Goal: Transaction & Acquisition: Obtain resource

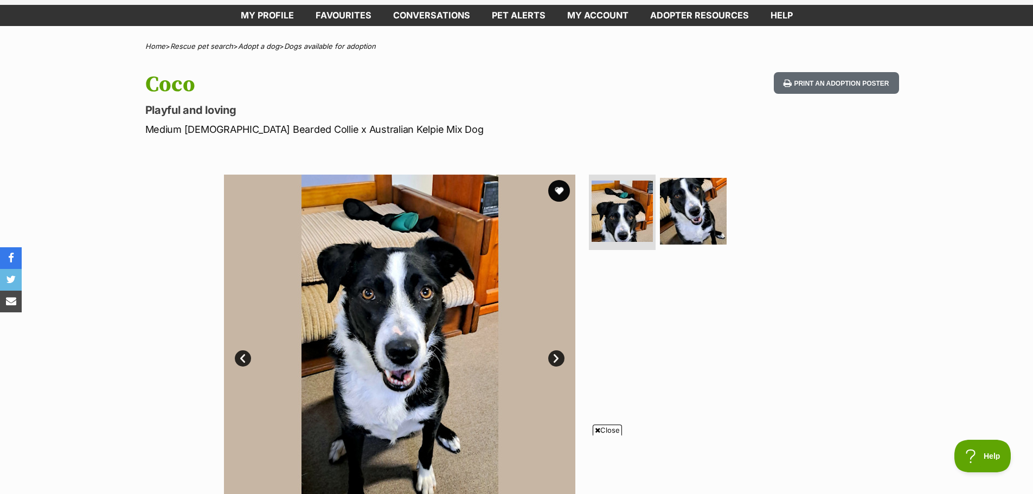
scroll to position [108, 0]
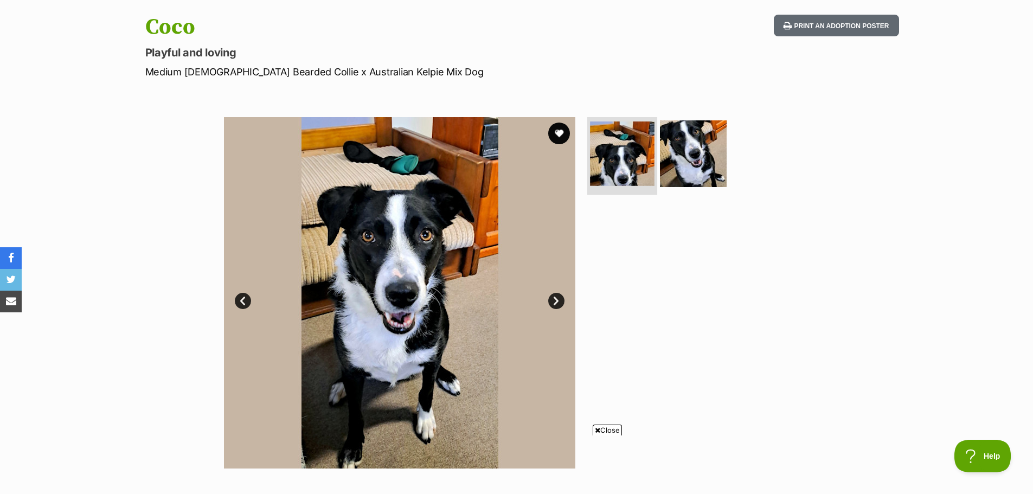
click at [619, 153] on img at bounding box center [622, 153] width 65 height 65
click at [691, 158] on img at bounding box center [693, 153] width 70 height 70
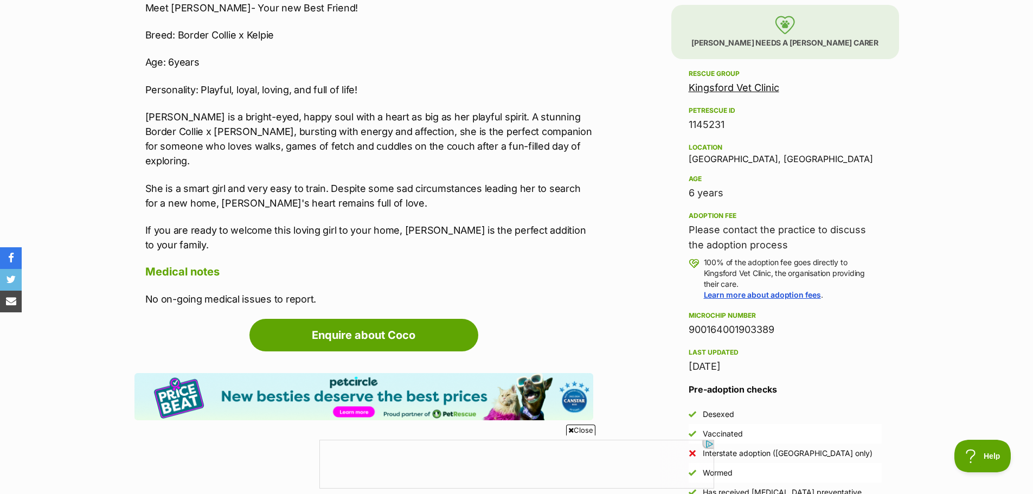
scroll to position [651, 0]
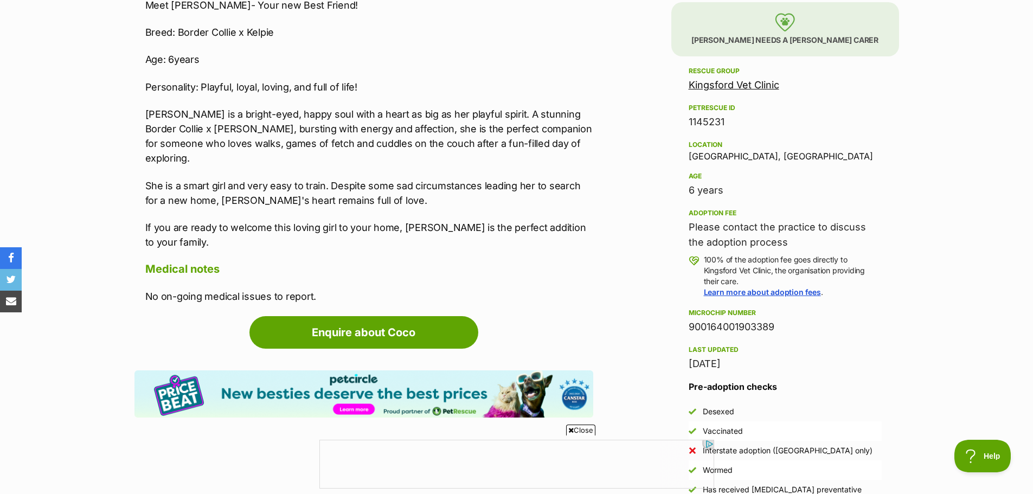
click at [749, 82] on link "Kingsford Vet Clinic" at bounding box center [734, 84] width 91 height 11
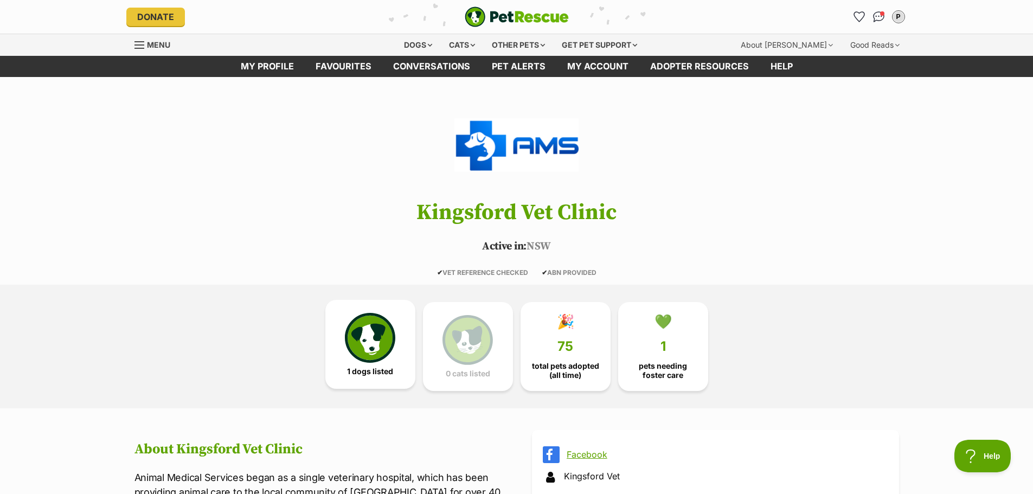
click at [380, 350] on img at bounding box center [370, 338] width 50 height 50
click at [662, 333] on link "💚 1 pets needing foster care" at bounding box center [663, 344] width 90 height 89
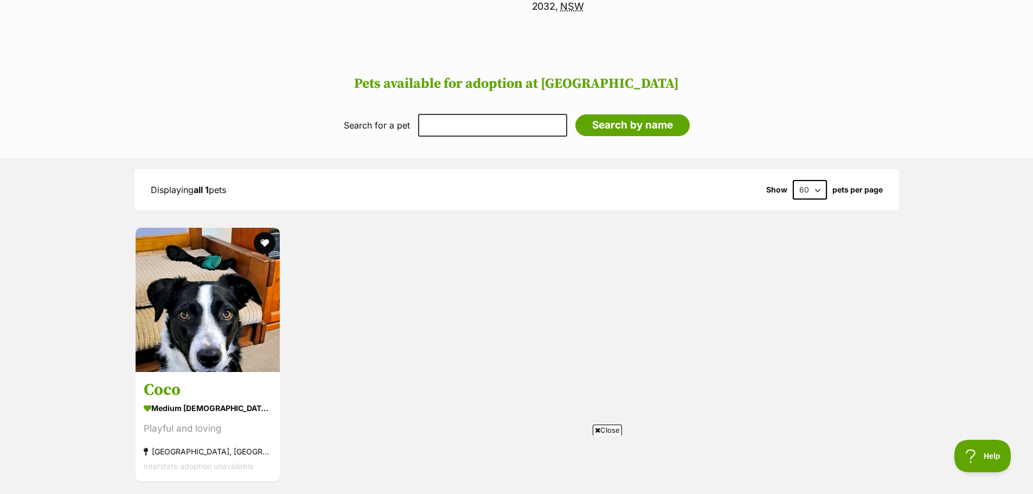
scroll to position [596, 0]
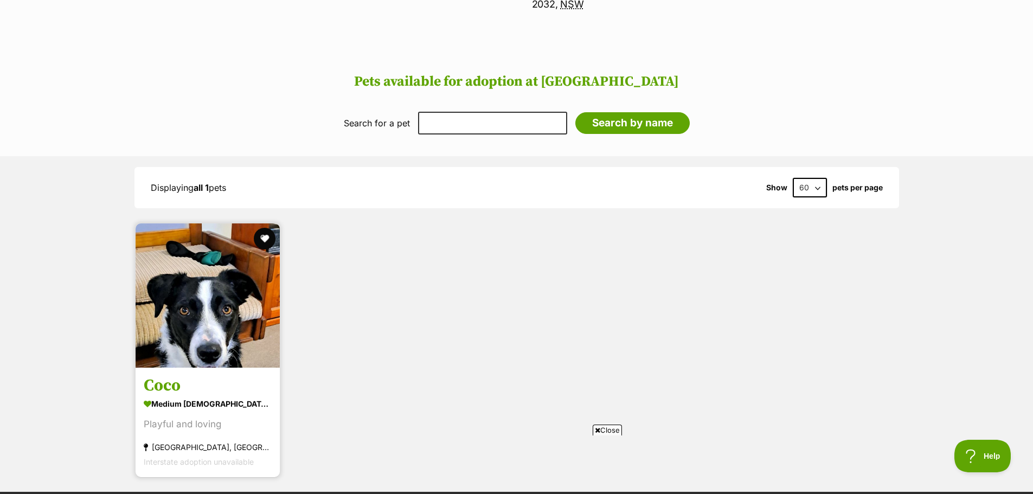
click at [199, 297] on img at bounding box center [208, 295] width 144 height 144
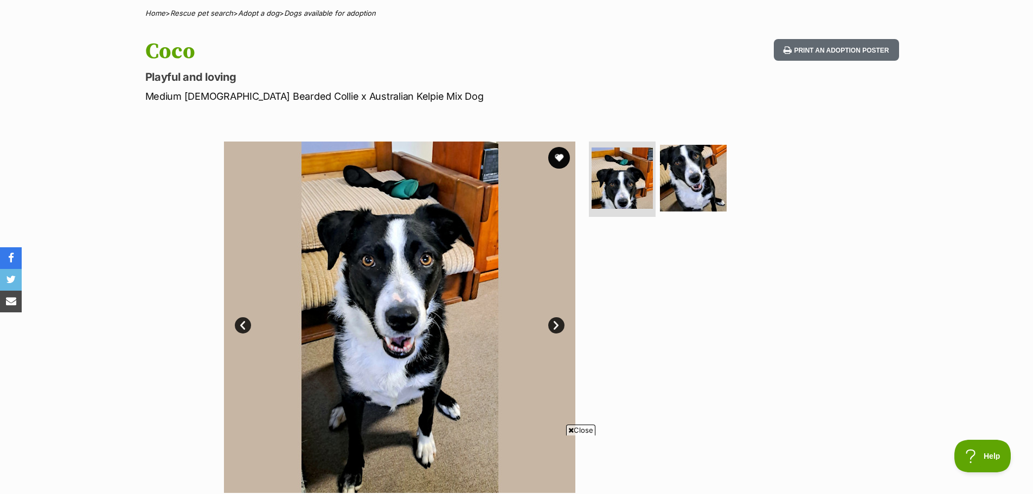
scroll to position [108, 0]
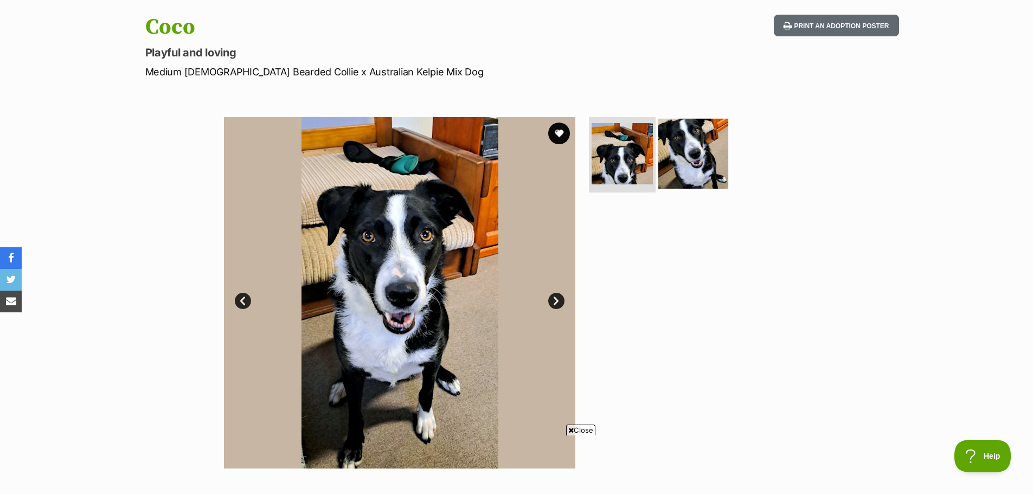
click at [688, 162] on img at bounding box center [693, 153] width 70 height 70
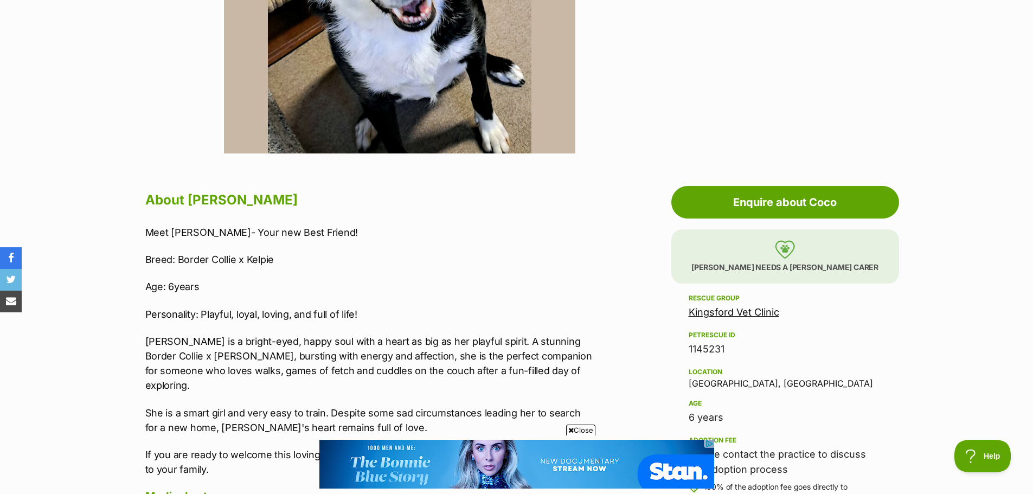
scroll to position [488, 0]
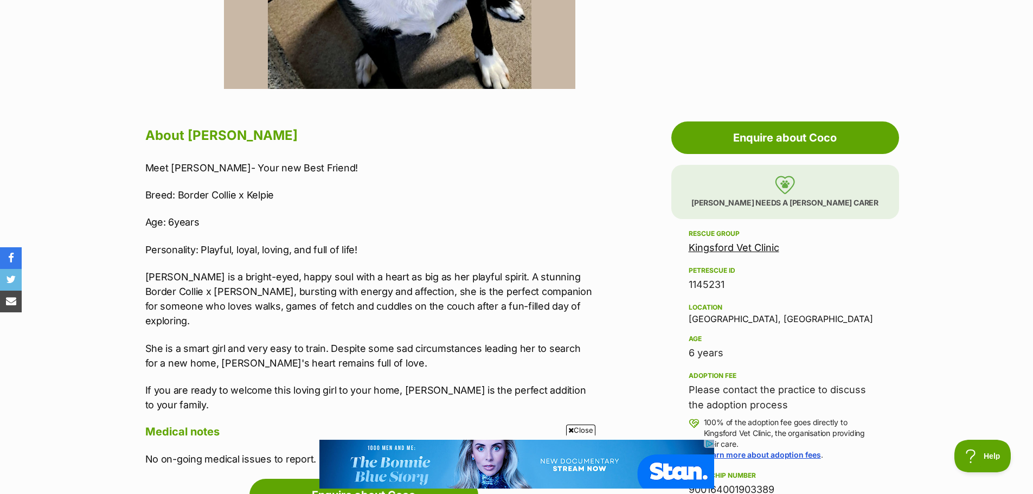
click at [717, 247] on link "Kingsford Vet Clinic" at bounding box center [734, 247] width 91 height 11
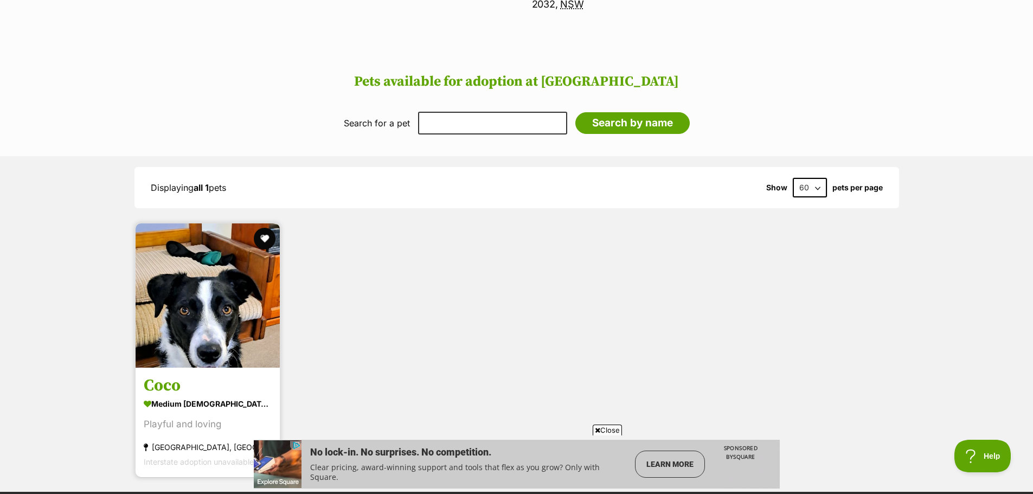
click at [189, 290] on img at bounding box center [208, 295] width 144 height 144
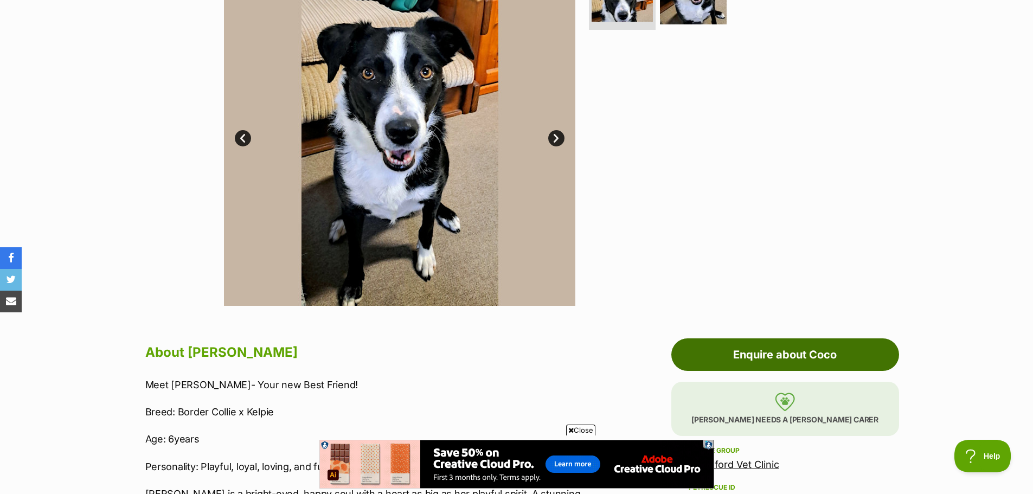
click at [782, 352] on link "Enquire about Coco" at bounding box center [785, 354] width 228 height 33
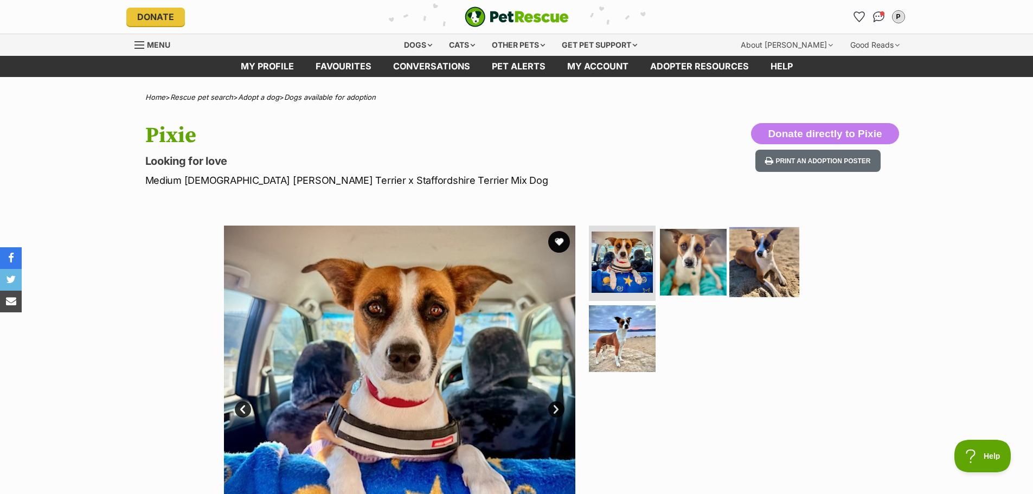
click at [754, 267] on img at bounding box center [764, 262] width 70 height 70
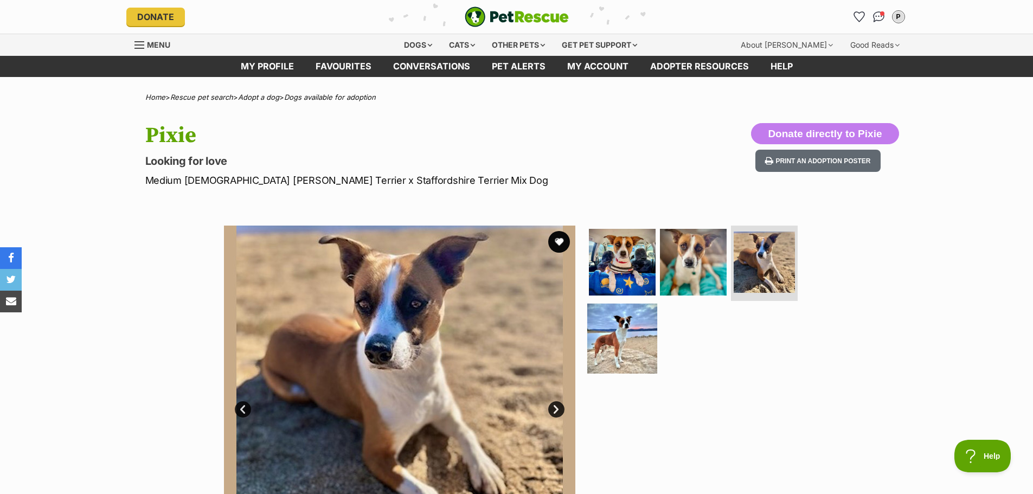
click at [617, 333] on img at bounding box center [622, 339] width 70 height 70
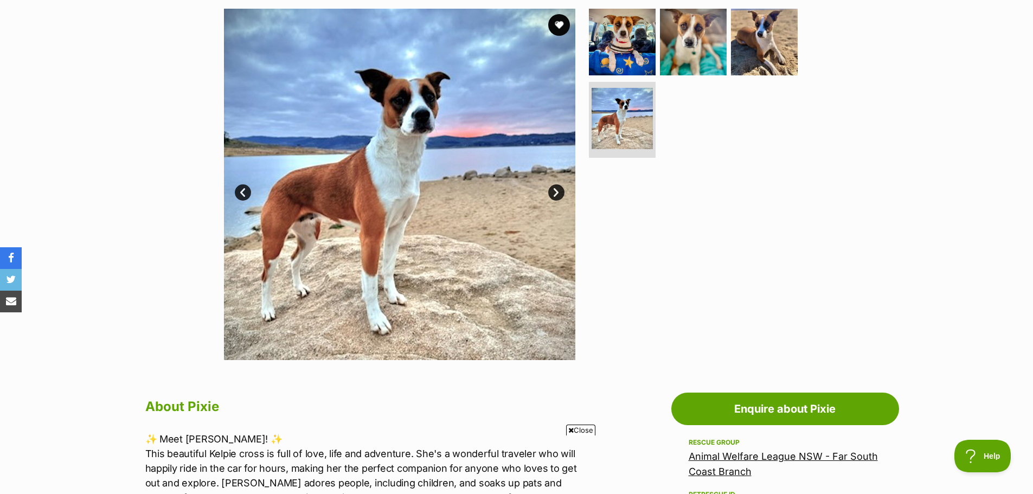
scroll to position [271, 0]
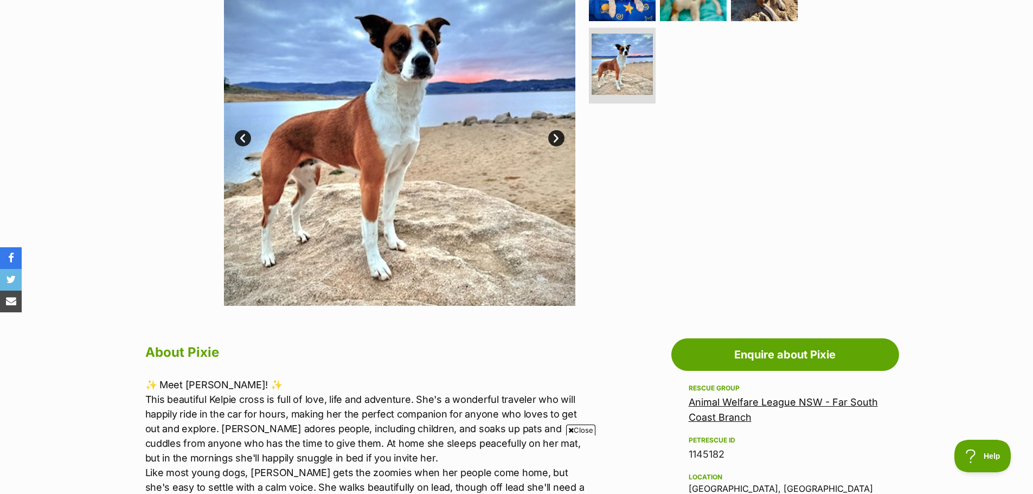
click at [555, 135] on link "Next" at bounding box center [556, 138] width 16 height 16
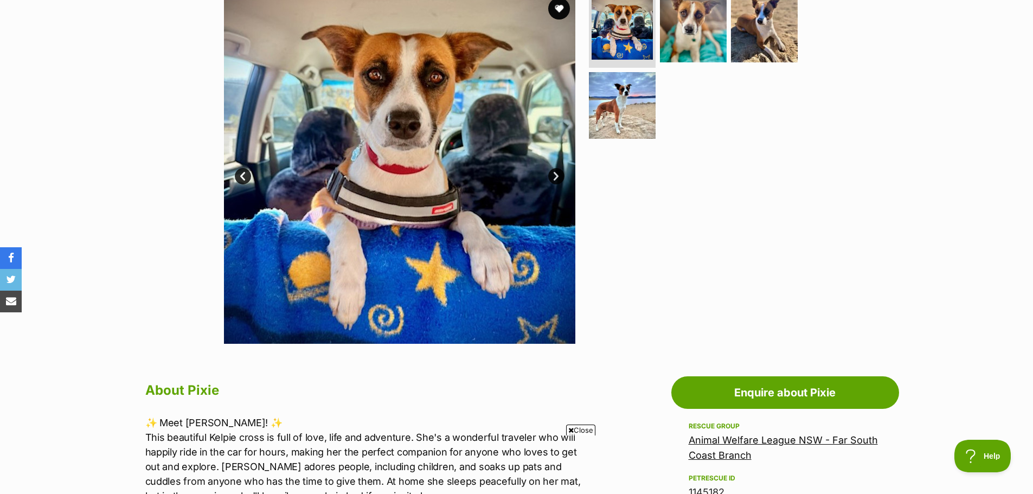
scroll to position [217, 0]
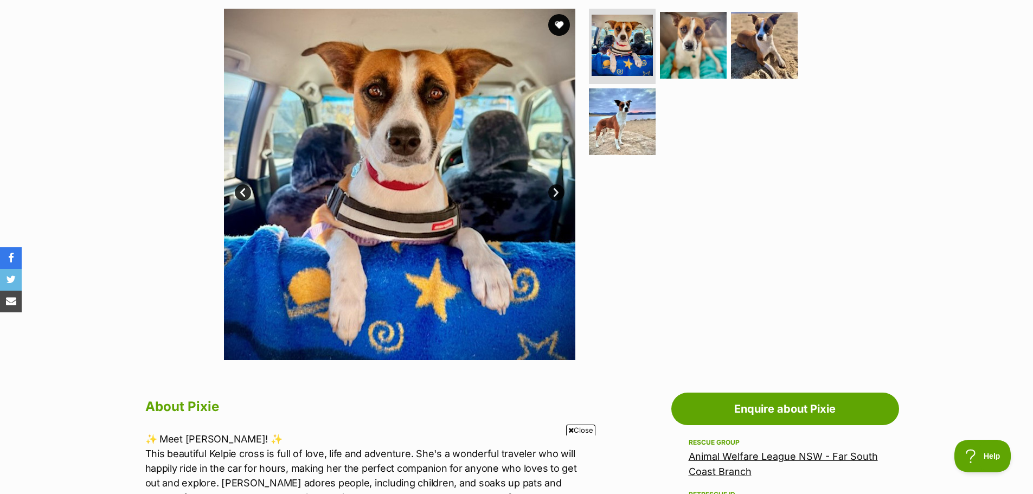
click at [554, 188] on link "Next" at bounding box center [556, 192] width 16 height 16
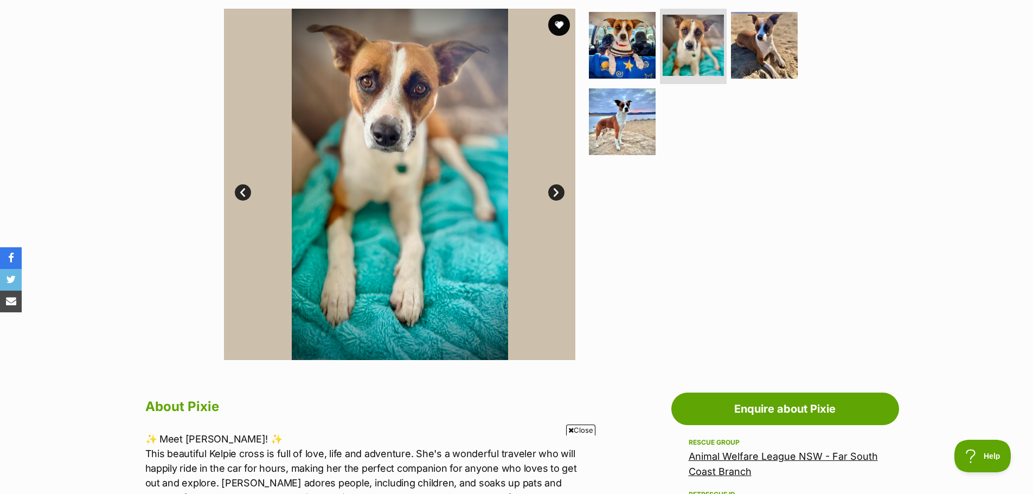
scroll to position [0, 0]
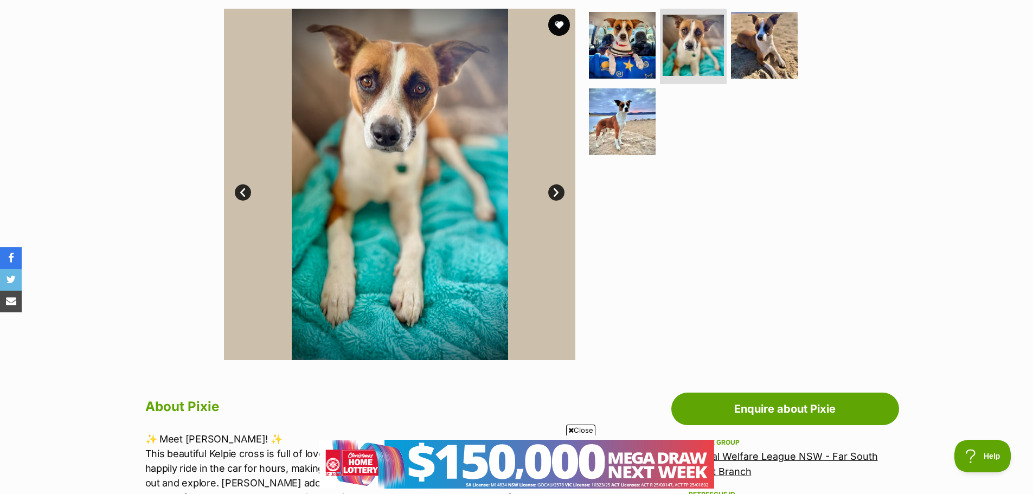
click at [554, 188] on link "Next" at bounding box center [556, 192] width 16 height 16
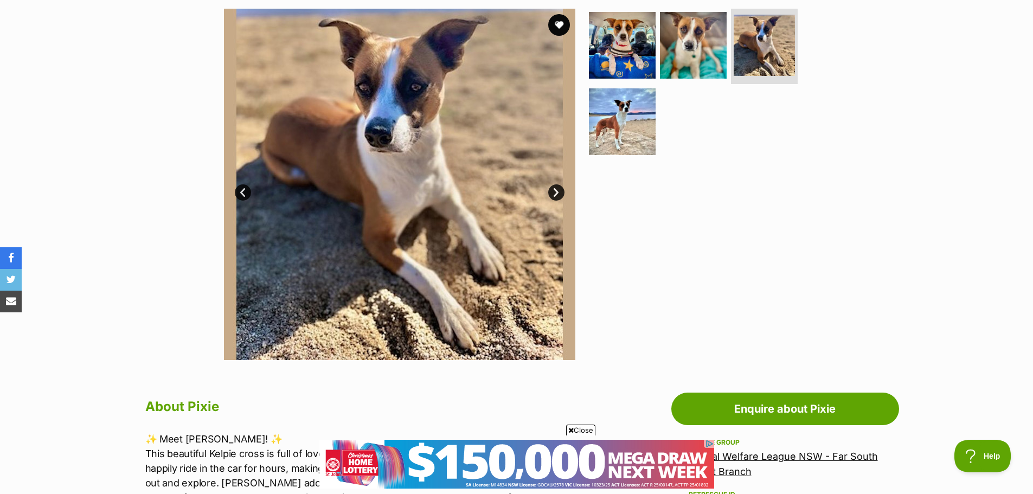
click at [554, 188] on link "Next" at bounding box center [556, 192] width 16 height 16
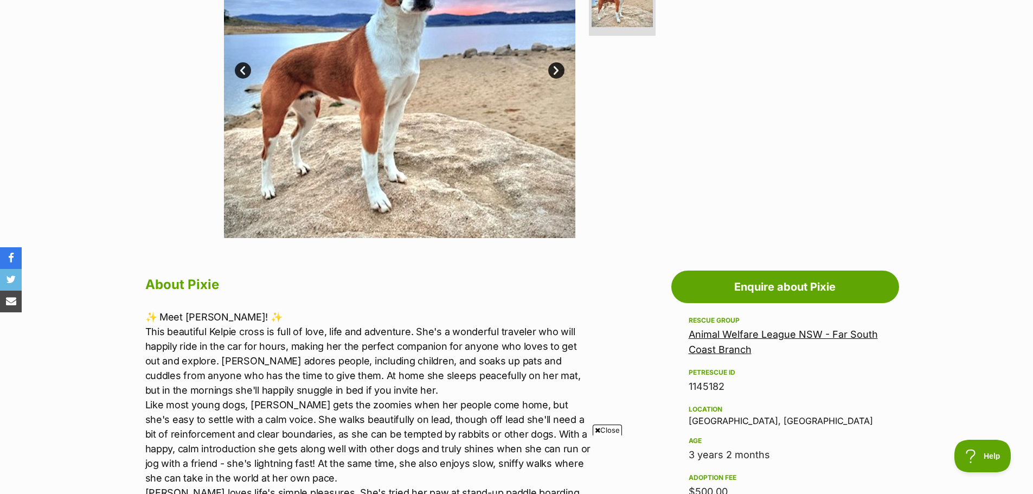
scroll to position [271, 0]
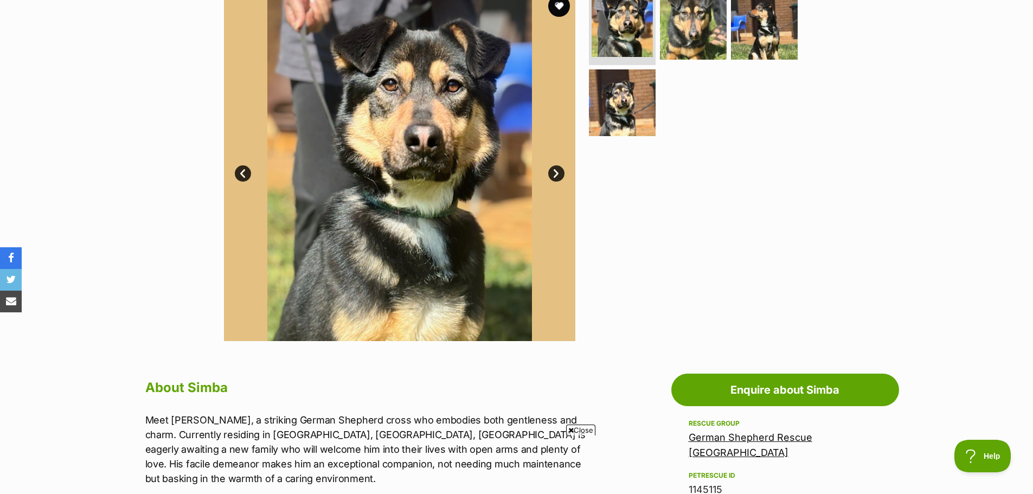
scroll to position [217, 0]
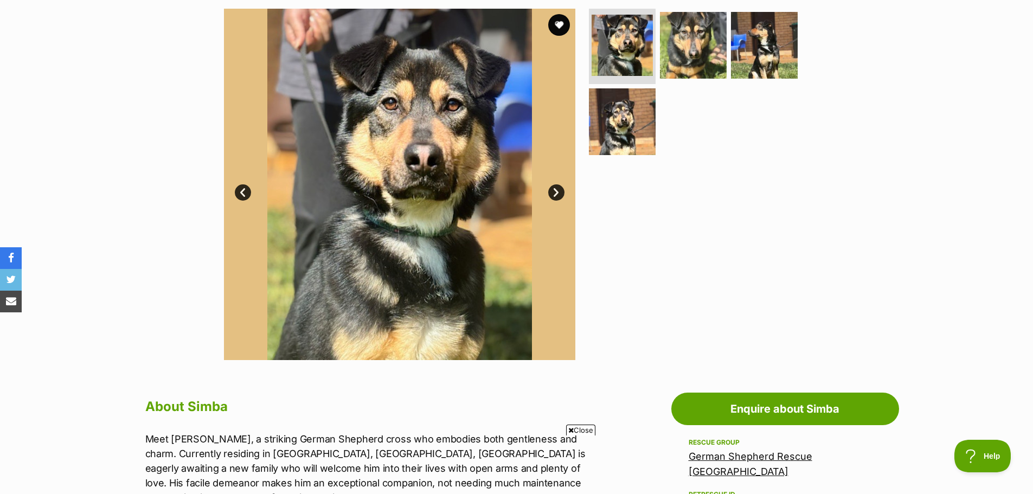
click at [557, 190] on link "Next" at bounding box center [556, 192] width 16 height 16
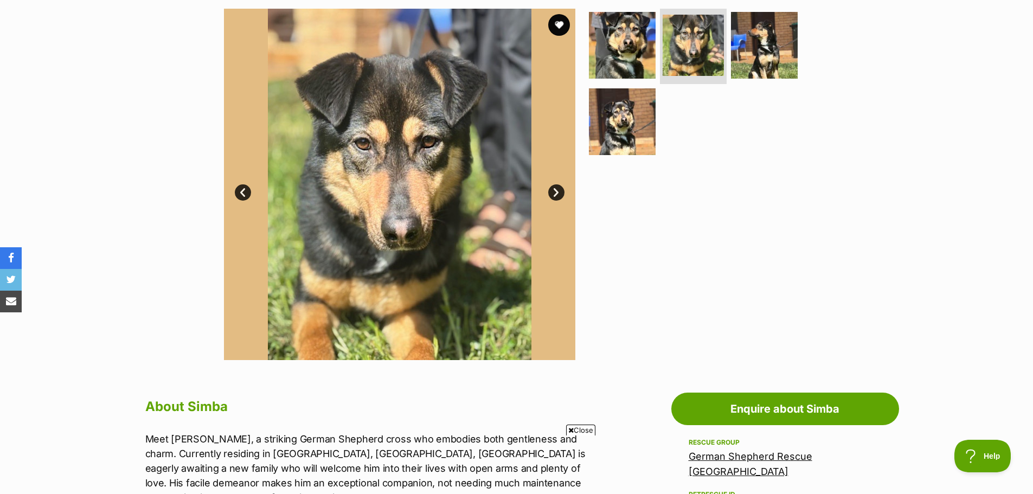
click at [557, 190] on link "Next" at bounding box center [556, 192] width 16 height 16
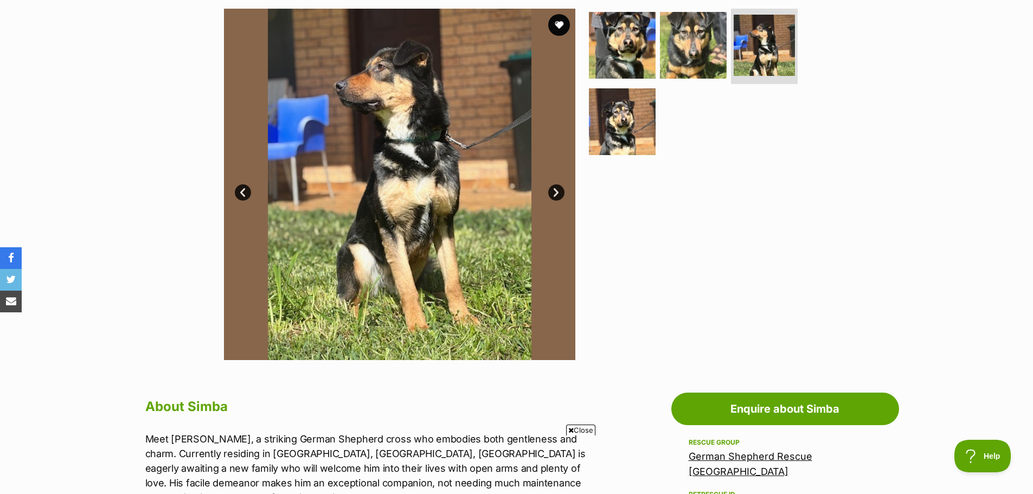
click at [557, 190] on link "Next" at bounding box center [556, 192] width 16 height 16
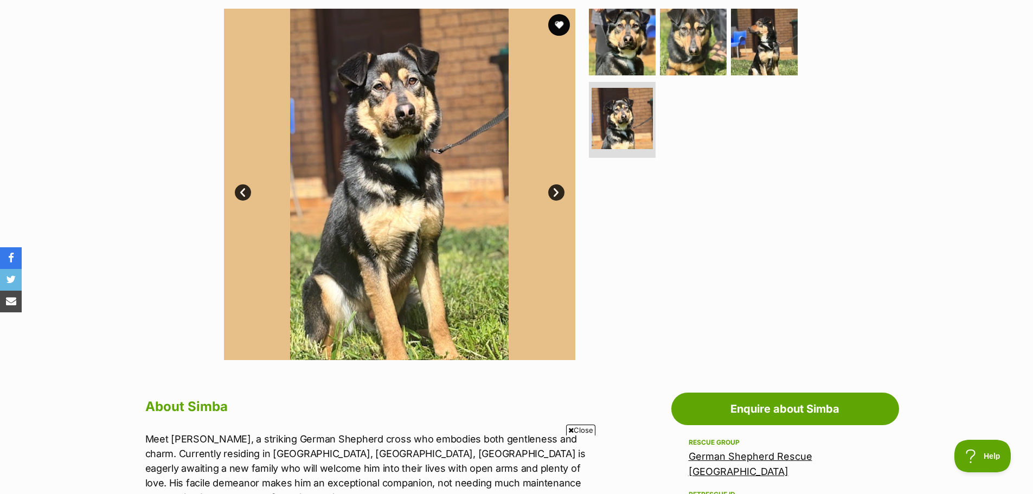
click at [557, 190] on link "Next" at bounding box center [556, 192] width 16 height 16
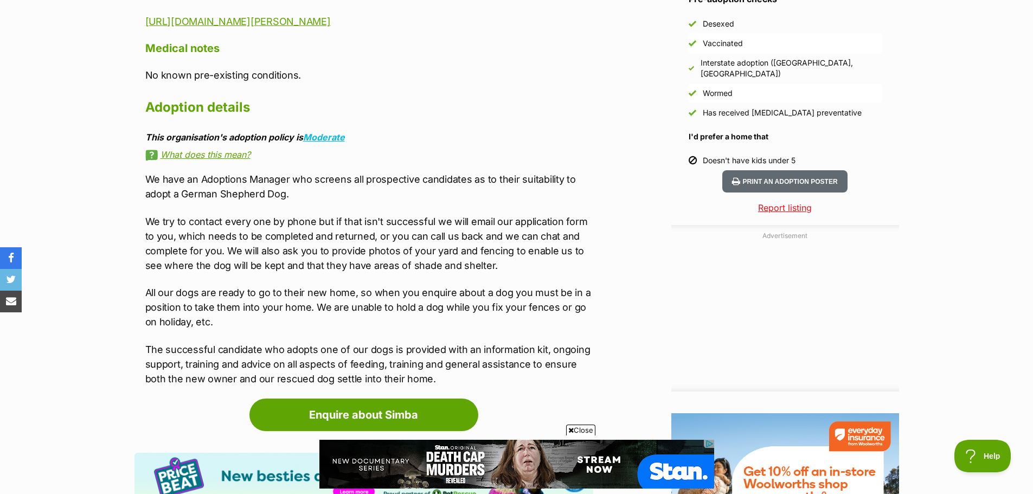
scroll to position [0, 0]
